Goal: Information Seeking & Learning: Understand process/instructions

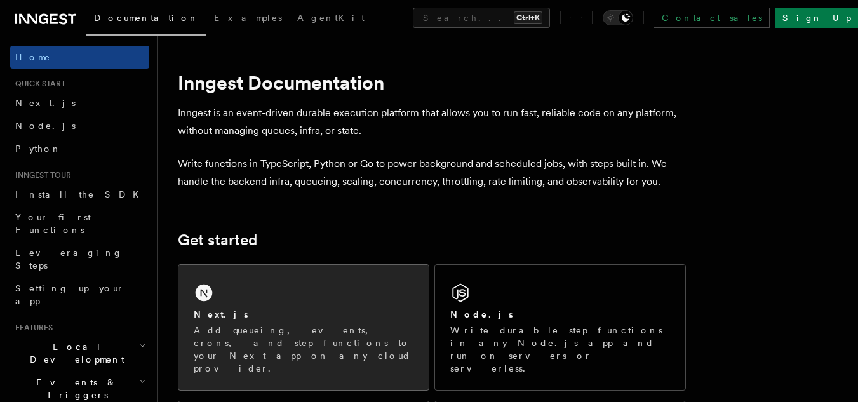
click at [296, 309] on div "Next.js" at bounding box center [304, 314] width 220 height 13
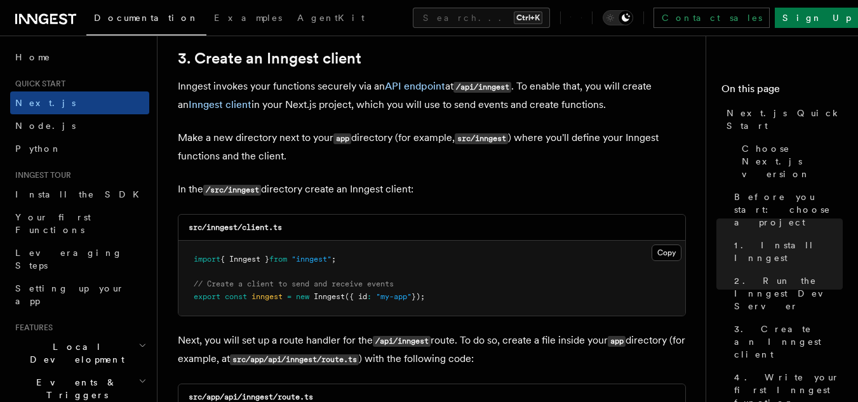
scroll to position [1524, 0]
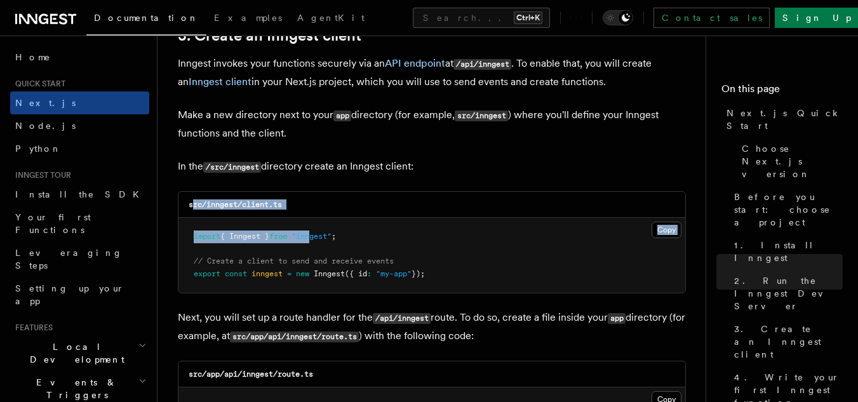
drag, startPoint x: 192, startPoint y: 207, endPoint x: 323, endPoint y: 218, distance: 131.3
click at [323, 218] on div "src/inngest/client.ts Copy Copied import { Inngest } from "inngest" ; // Create…" at bounding box center [432, 242] width 508 height 102
click at [323, 209] on div "src/inngest/client.ts" at bounding box center [431, 205] width 507 height 26
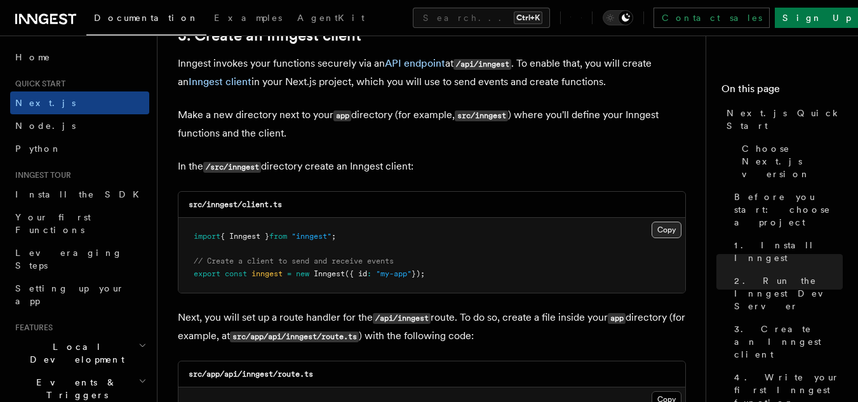
click at [670, 232] on button "Copy Copied" at bounding box center [666, 230] width 30 height 17
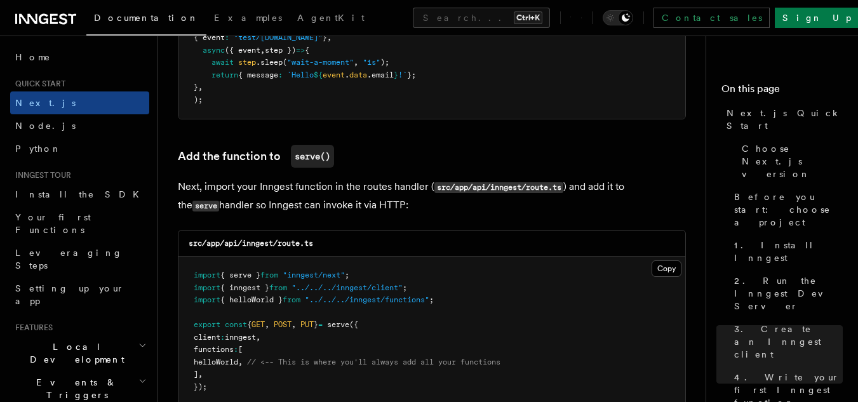
scroll to position [2476, 0]
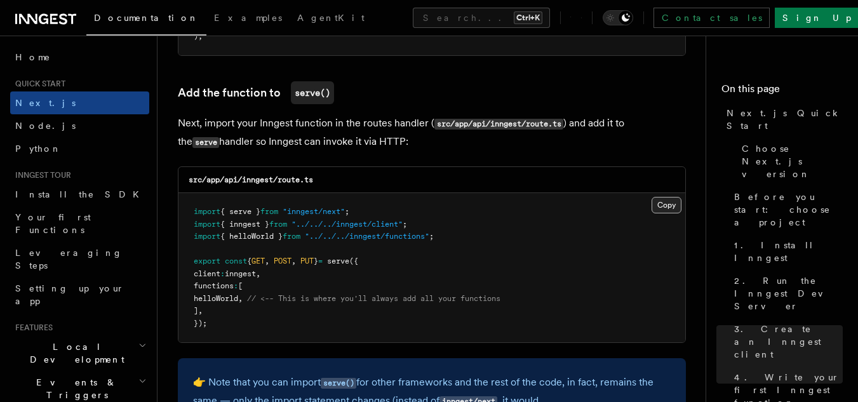
click at [671, 206] on button "Copy Copied" at bounding box center [666, 205] width 30 height 17
